Goal: Transaction & Acquisition: Obtain resource

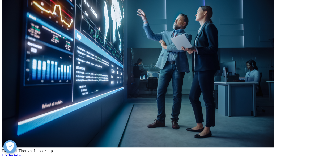
scroll to position [169, 0]
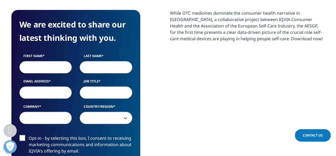
scroll to position [259, 0]
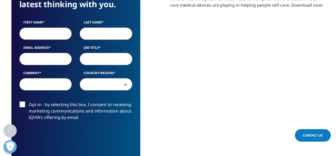
click at [36, 34] on input "First Name" at bounding box center [45, 33] width 53 height 12
type input "Ashish"
type input "Ranjan"
type input "[EMAIL_ADDRESS][DOMAIN_NAME]"
select select "India"
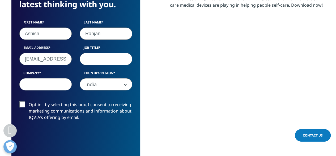
click at [98, 61] on input "Job Title" at bounding box center [106, 59] width 53 height 12
type input "Senior Director"
click at [52, 81] on input "Company" at bounding box center [45, 84] width 53 height 12
click at [42, 84] on input "Company" at bounding box center [45, 84] width 53 height 12
type input "Zepto"
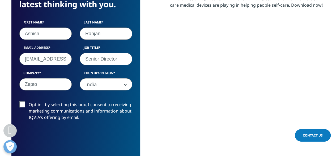
click at [24, 104] on label "Opt-in - by selecting this box, I consent to receiving marketing communications…" at bounding box center [75, 112] width 113 height 22
click at [29, 101] on input "Opt-in - by selecting this box, I consent to receiving marketing communications…" at bounding box center [29, 101] width 0 height 0
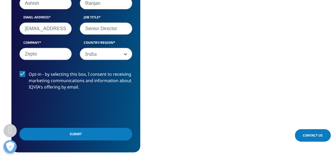
click at [101, 133] on input "Submit" at bounding box center [75, 133] width 113 height 12
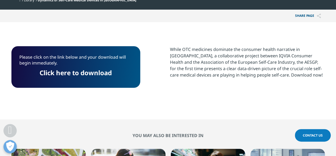
scroll to position [179, 0]
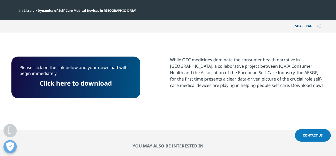
click at [91, 82] on link "Click here to download" at bounding box center [76, 82] width 72 height 9
